Goal: Register for event/course

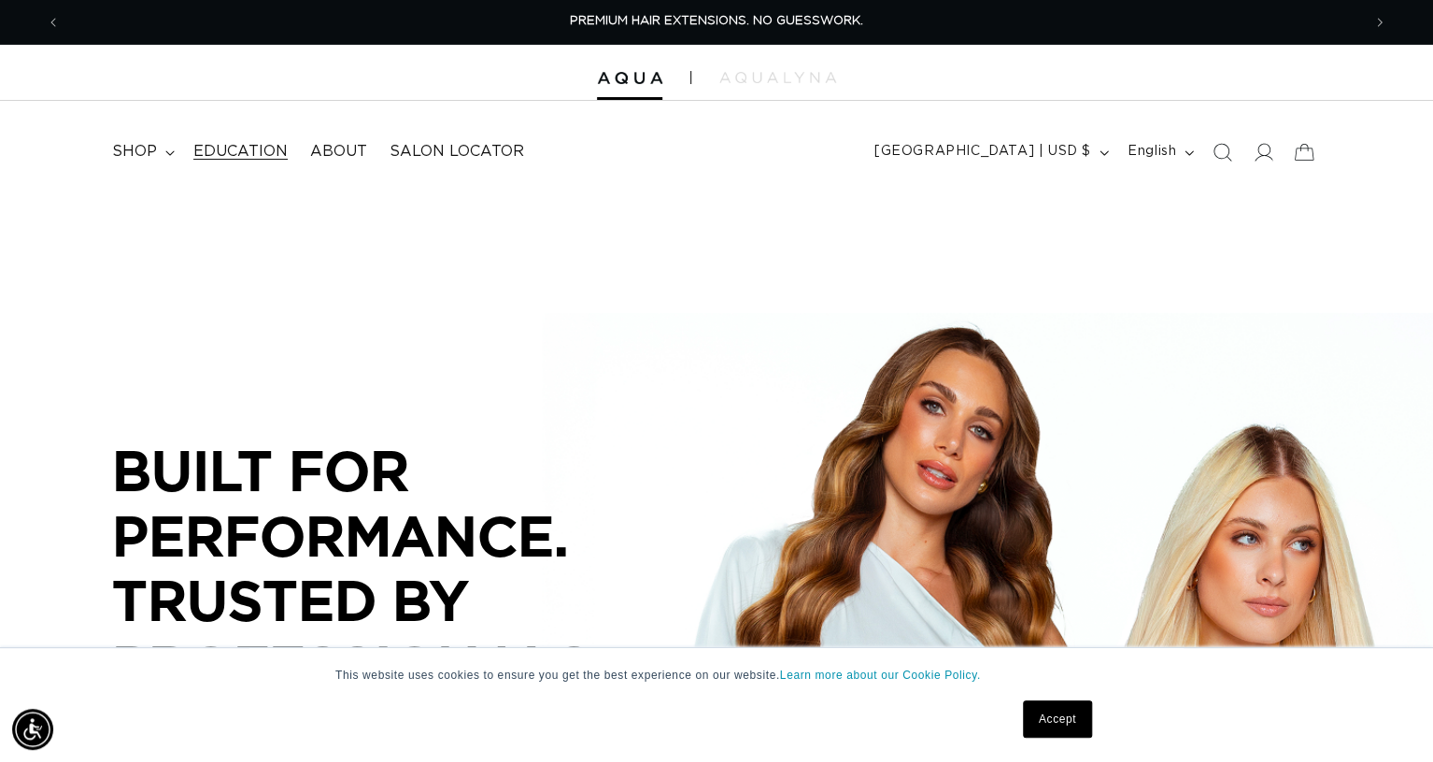
click at [278, 150] on span "Education" at bounding box center [240, 152] width 94 height 20
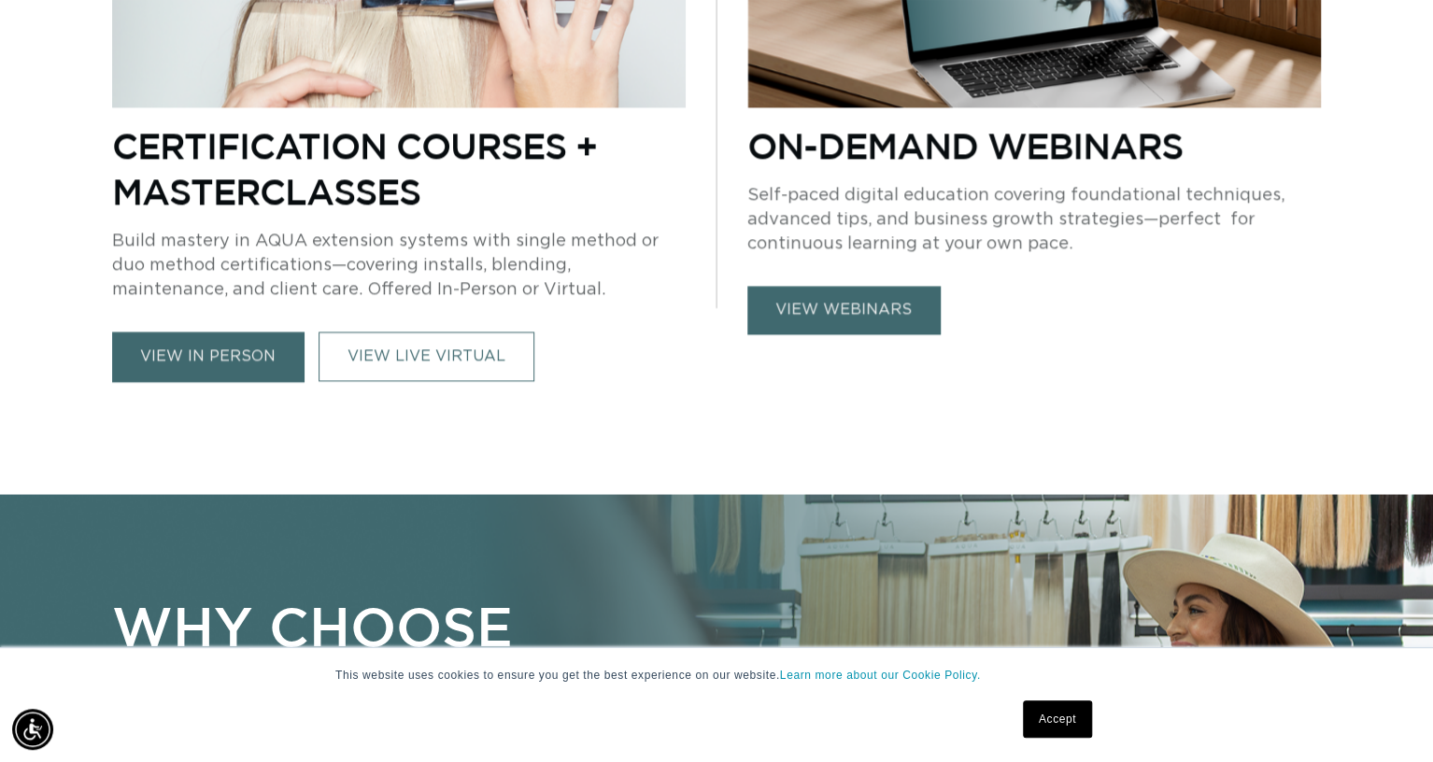
scroll to position [0, 2600]
click at [240, 368] on link "view in person" at bounding box center [208, 357] width 192 height 50
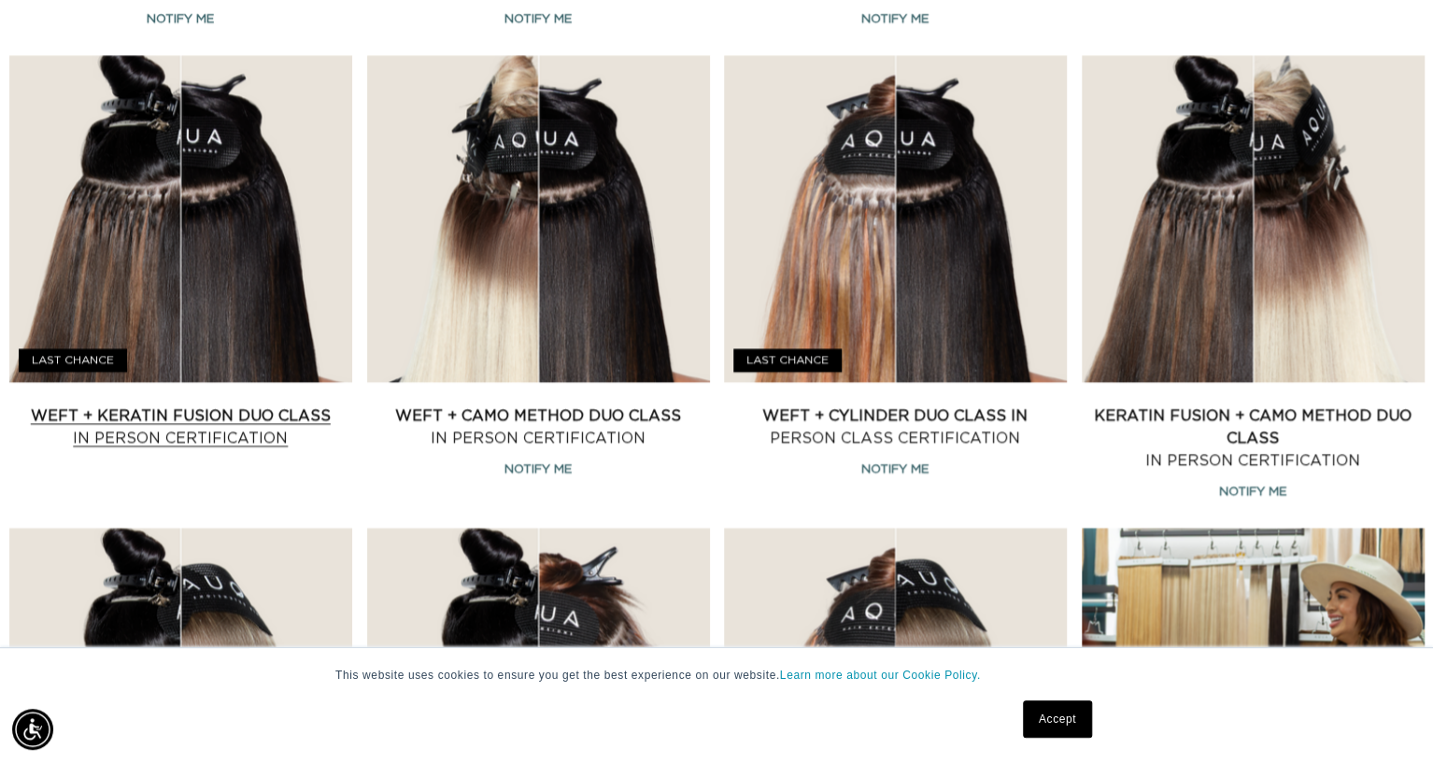
scroll to position [0, 1299]
click at [207, 417] on link "Weft + Keratin Fusion Duo Class In Person Certification" at bounding box center [180, 427] width 343 height 45
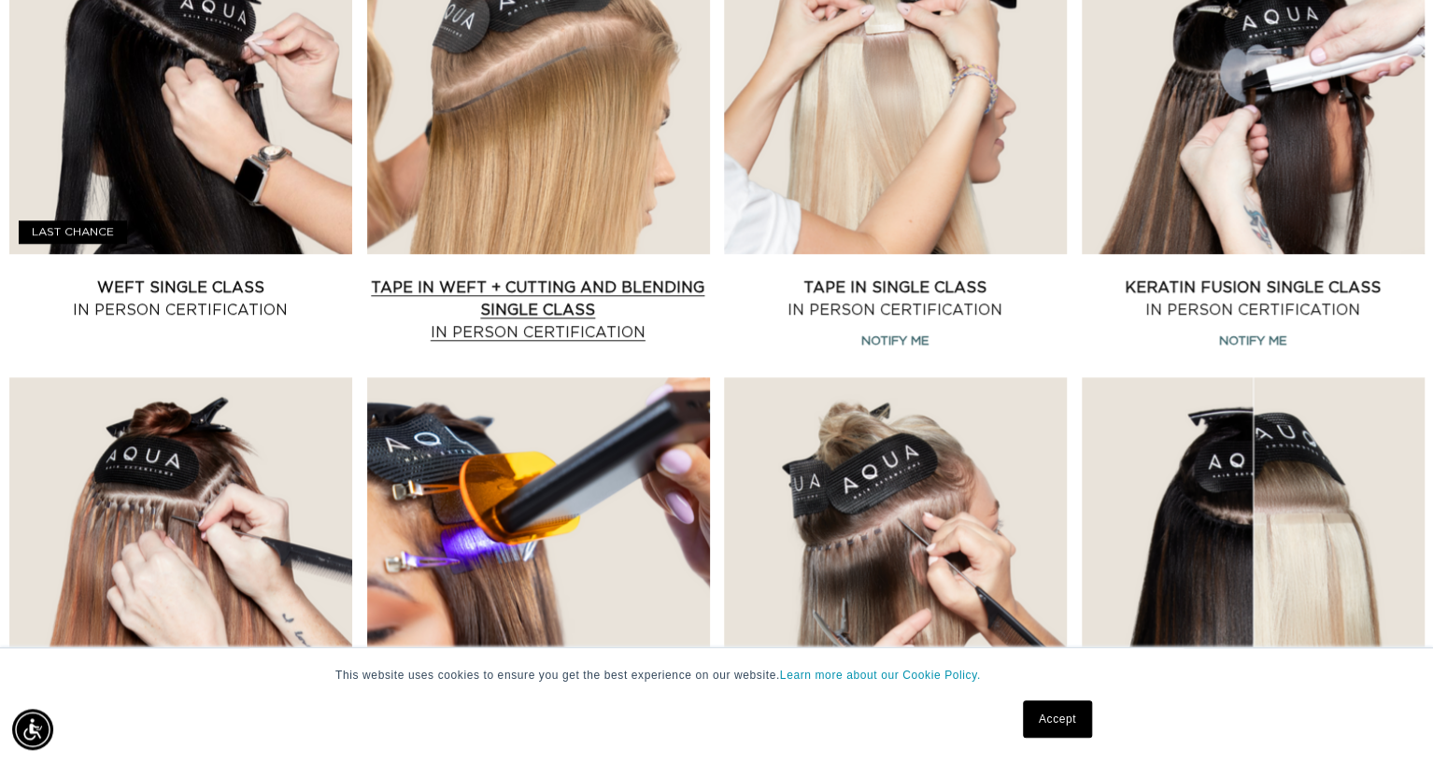
scroll to position [807, 0]
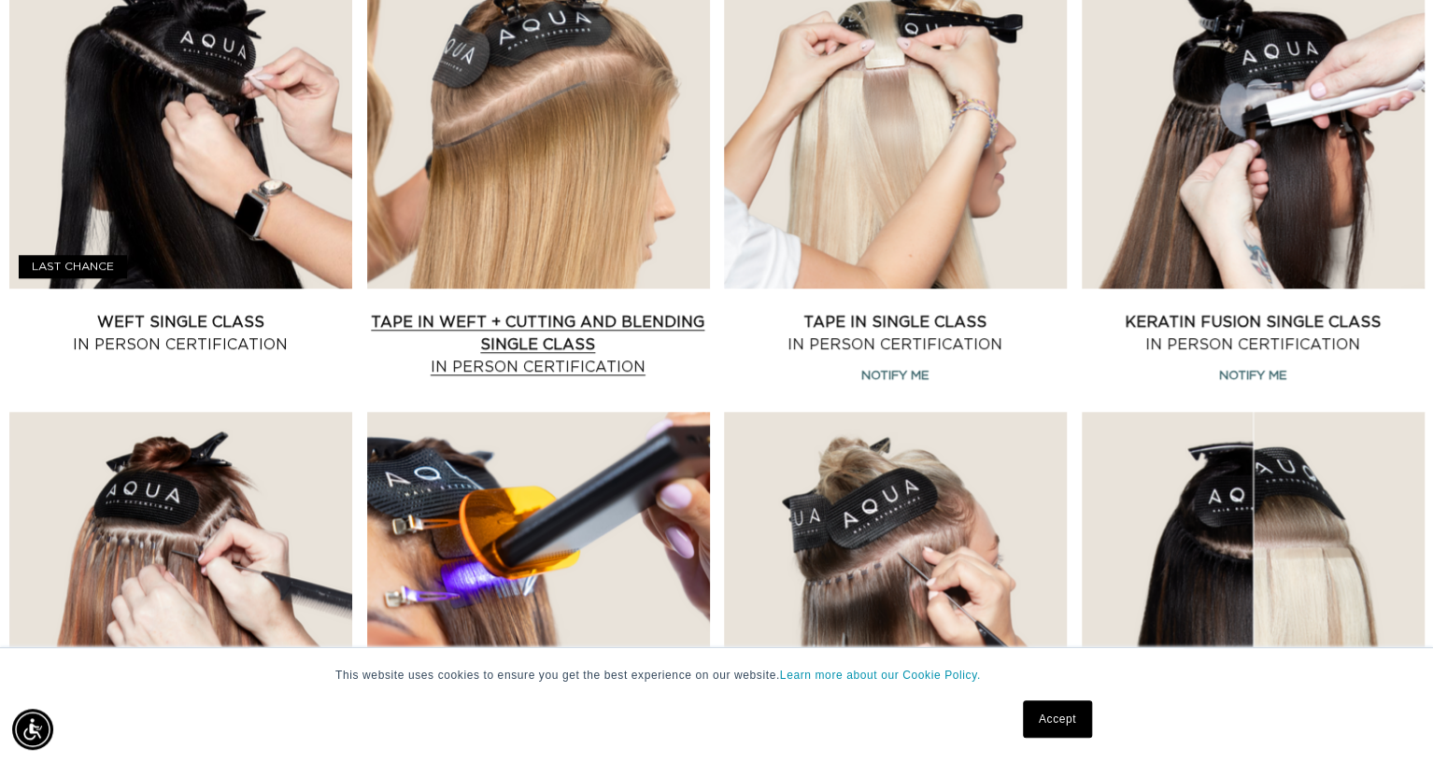
click at [586, 334] on link "Tape In Weft + Cutting and Blending Single Class In Person Certification" at bounding box center [538, 344] width 343 height 67
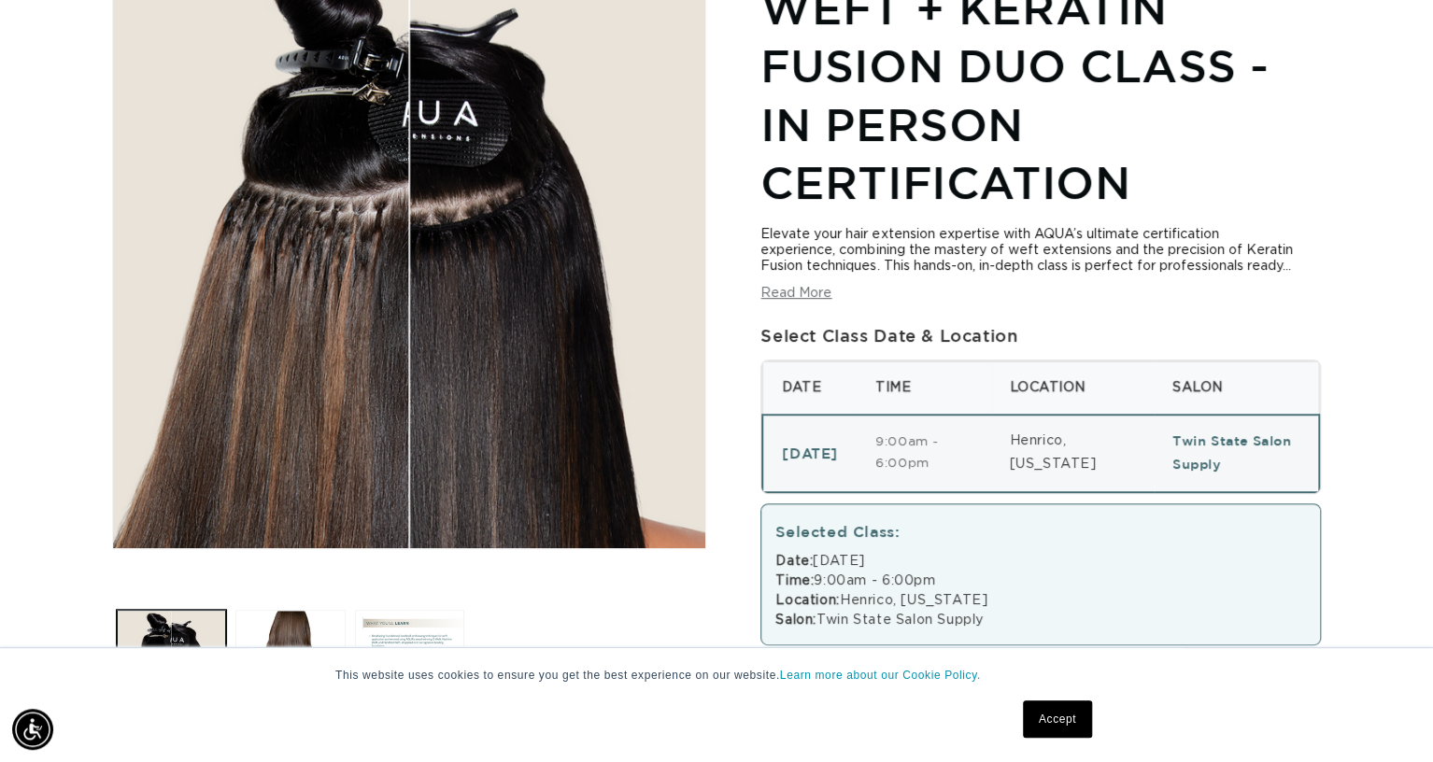
scroll to position [0, 1299]
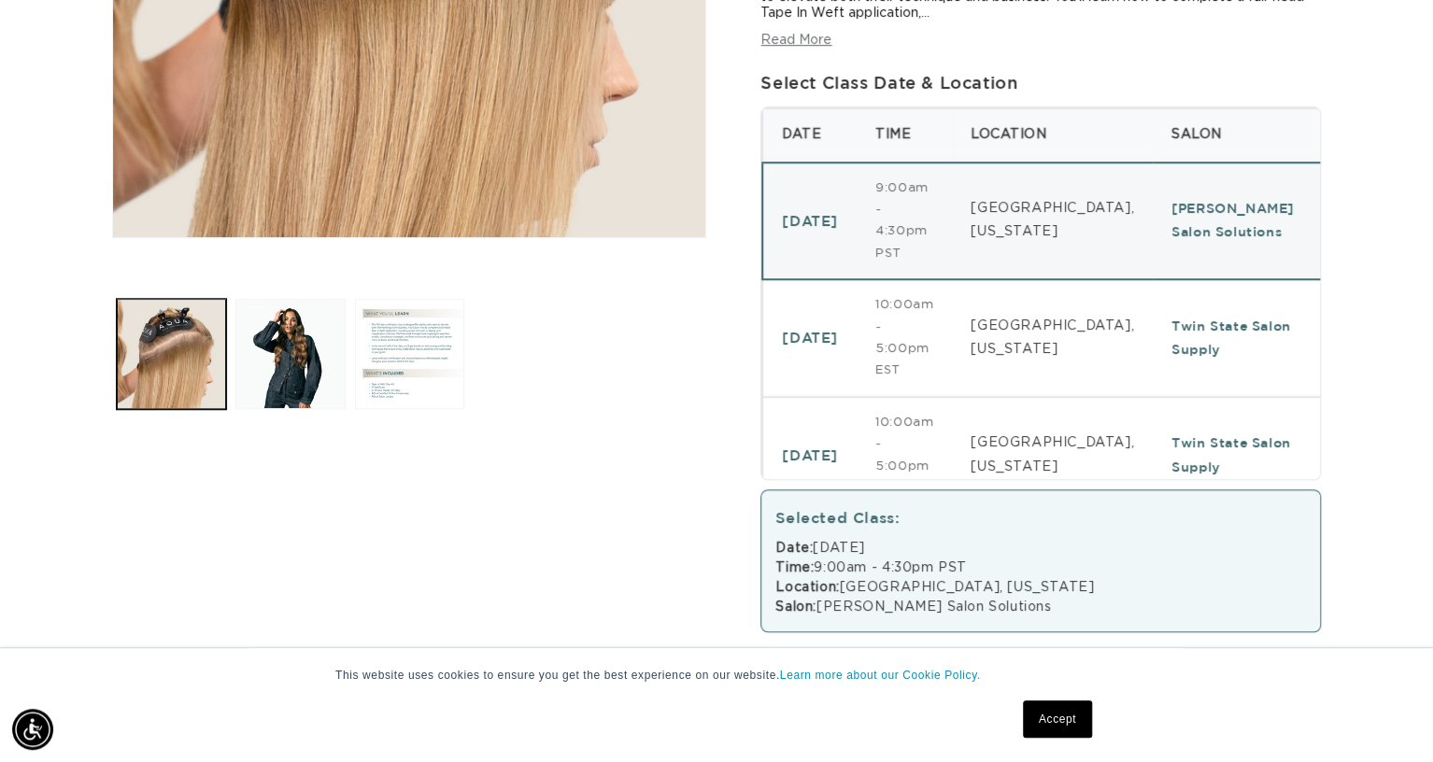
scroll to position [605, 0]
